Goal: Task Accomplishment & Management: Manage account settings

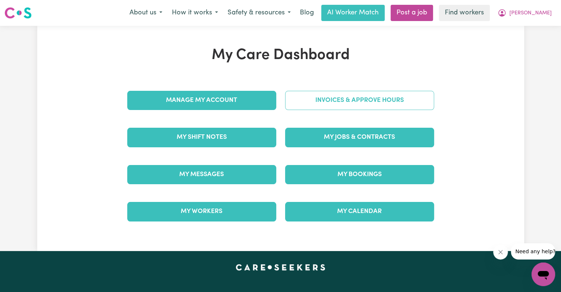
click at [330, 103] on link "Invoices & Approve Hours" at bounding box center [359, 100] width 149 height 19
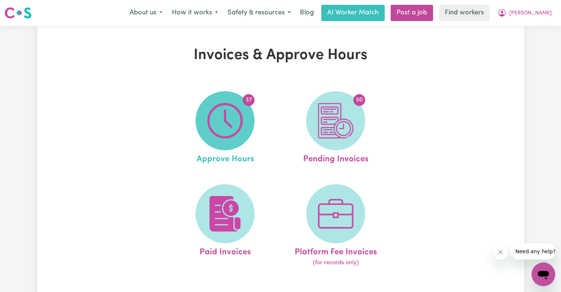
click at [234, 119] on img at bounding box center [224, 120] width 35 height 35
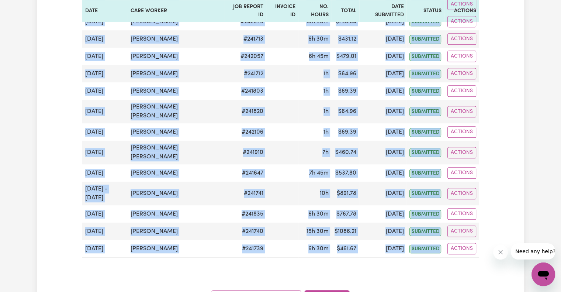
scroll to position [627, 0]
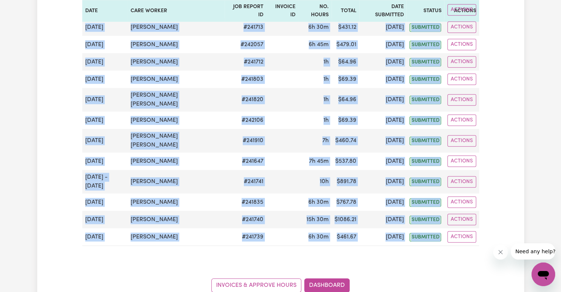
drag, startPoint x: 82, startPoint y: 153, endPoint x: 404, endPoint y: 239, distance: 333.0
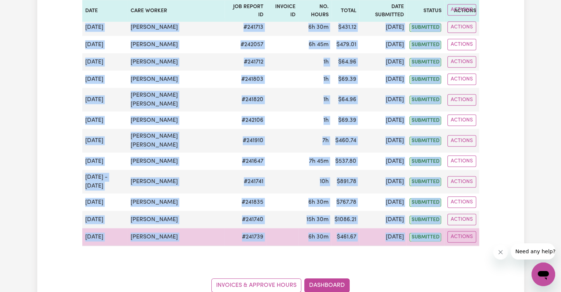
copy div "[DATE] [PERSON_NAME] # 242265 6h 30m $ 767.78 [DATE] submitted Actions [DATE] […"
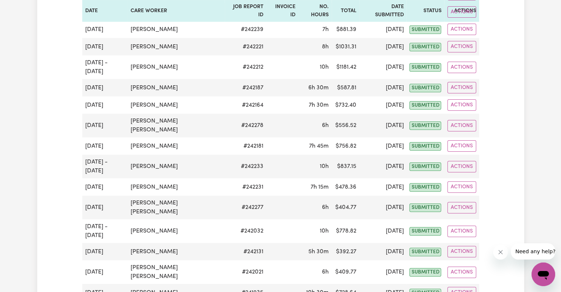
scroll to position [0, 0]
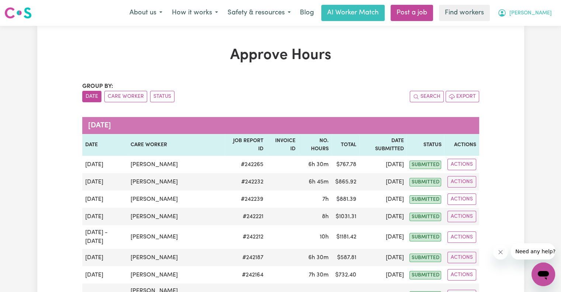
click at [533, 19] on button "[PERSON_NAME]" at bounding box center [525, 12] width 64 height 15
click at [524, 42] on link "Logout" at bounding box center [527, 42] width 58 height 14
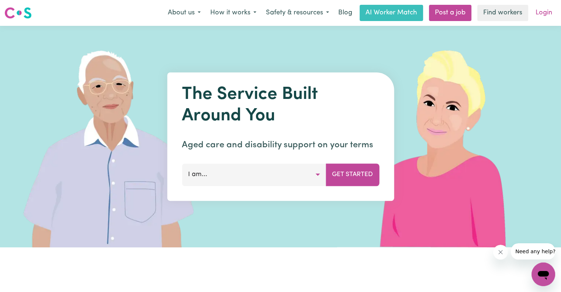
click at [545, 15] on link "Login" at bounding box center [543, 13] width 25 height 16
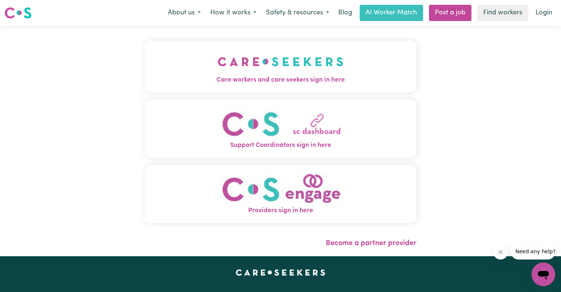
click at [318, 56] on div "Care workers and care seekers sign in here Support Coordinators sign in here Pr…" at bounding box center [280, 141] width 281 height 230
click at [288, 74] on img "Care workers and care seekers sign in here" at bounding box center [281, 61] width 126 height 27
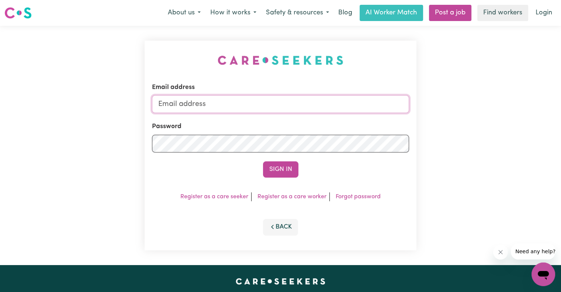
click at [251, 107] on input "Email address" at bounding box center [280, 104] width 257 height 18
type input "[PERSON_NAME][EMAIL_ADDRESS][DOMAIN_NAME]"
click at [263, 161] on button "Sign In" at bounding box center [280, 169] width 35 height 16
